Goal: Task Accomplishment & Management: Manage account settings

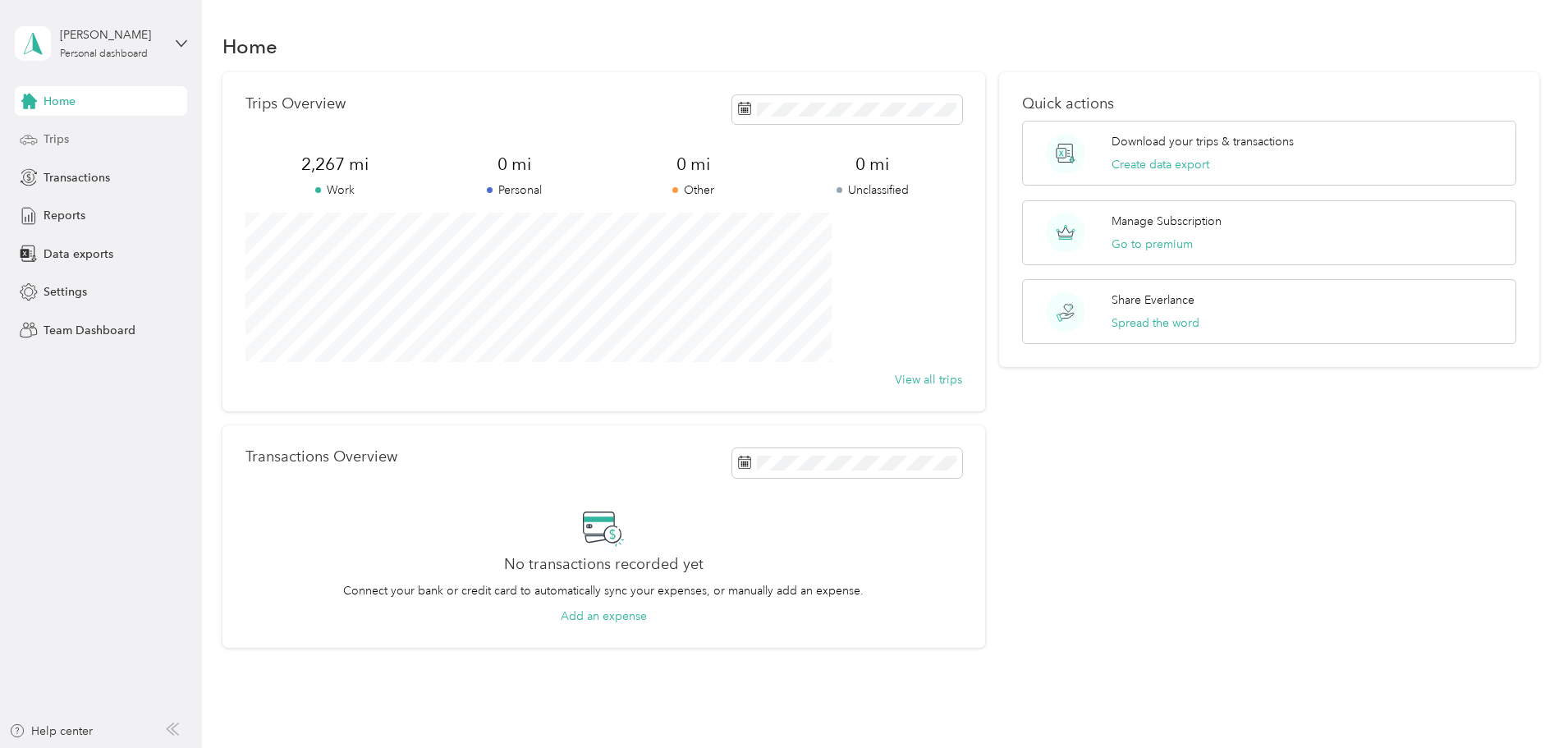
click at [44, 135] on span "Trips" at bounding box center [56, 139] width 25 height 18
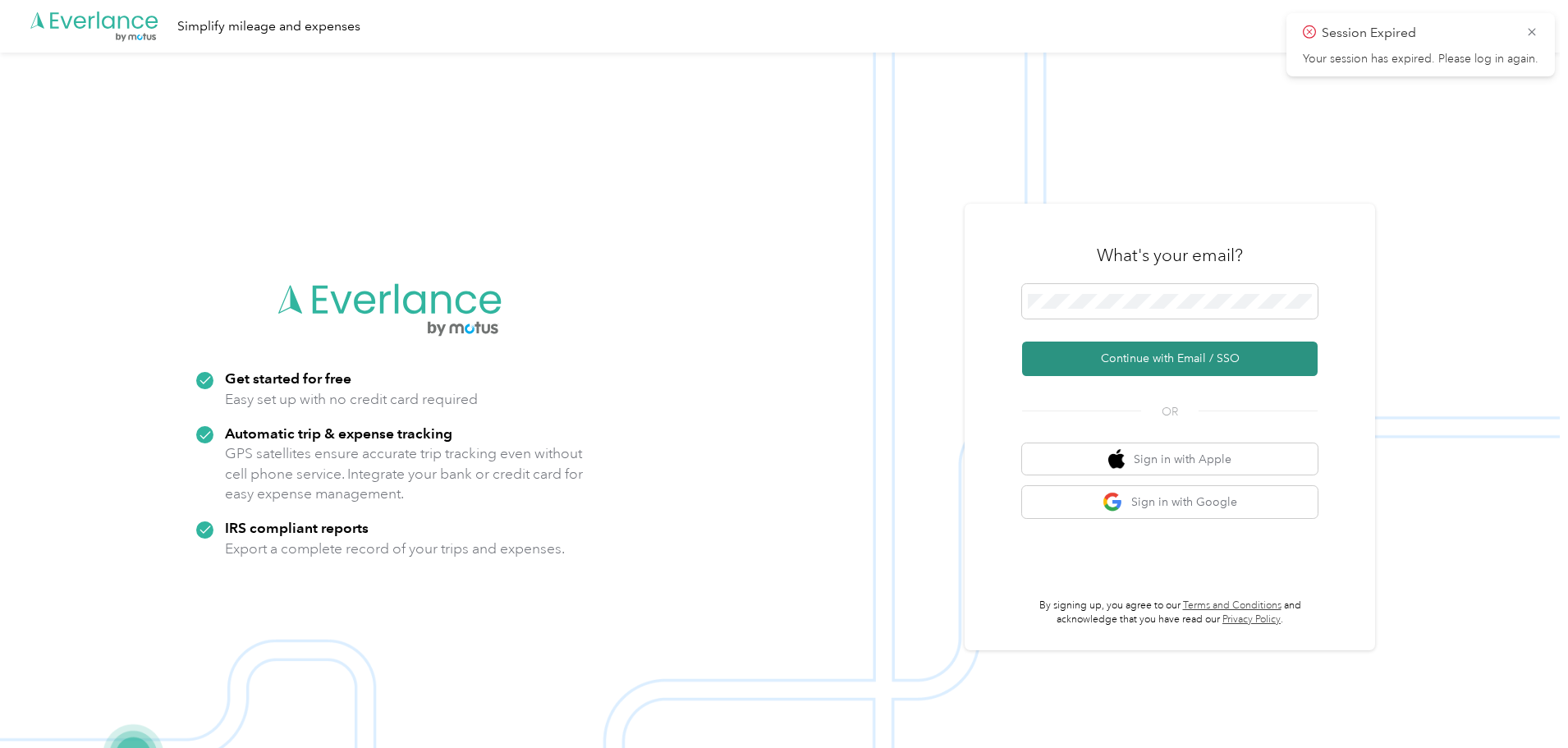
click at [1176, 369] on button "Continue with Email / SSO" at bounding box center [1169, 358] width 295 height 34
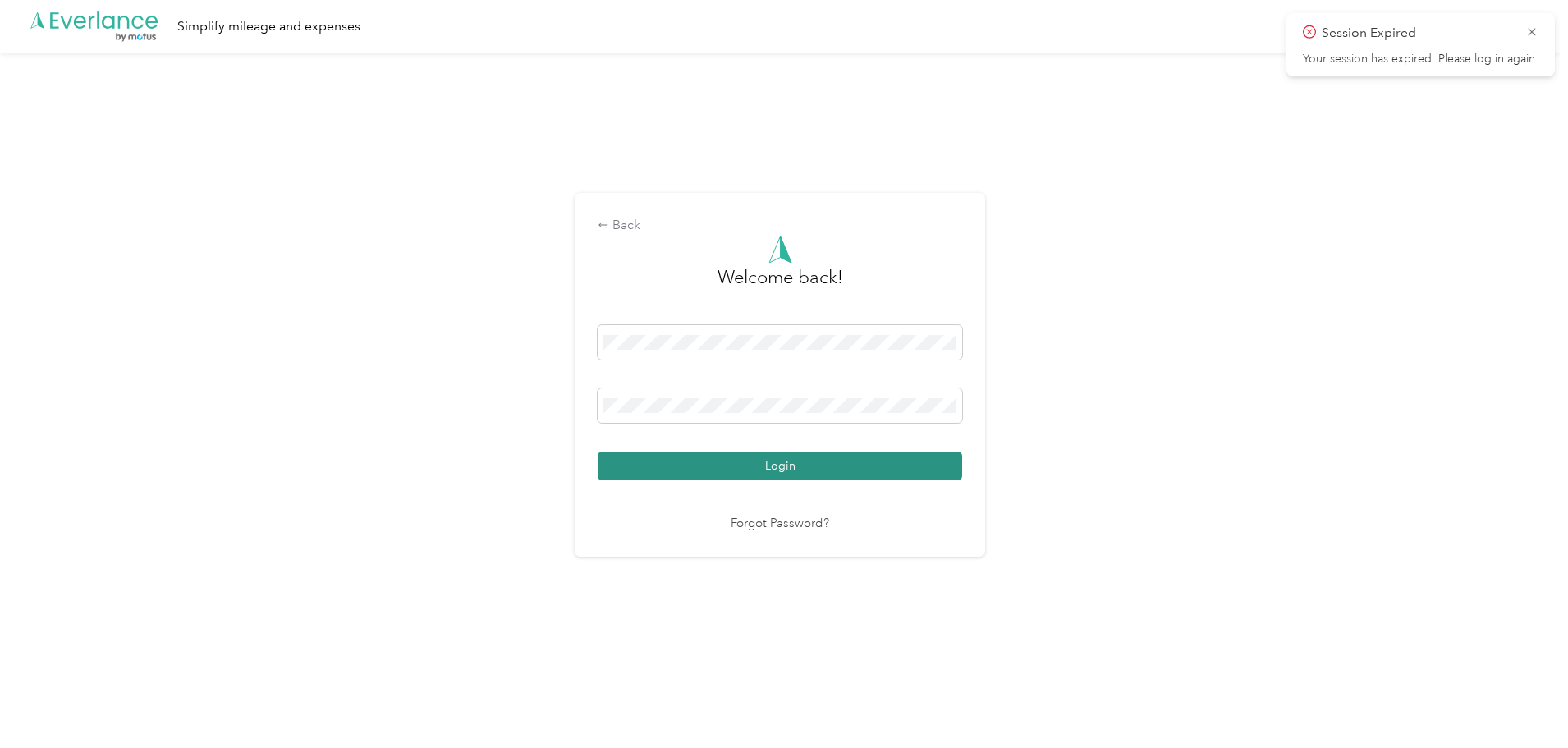
click at [893, 467] on button "Login" at bounding box center [780, 466] width 365 height 29
